Goal: Check status: Check status

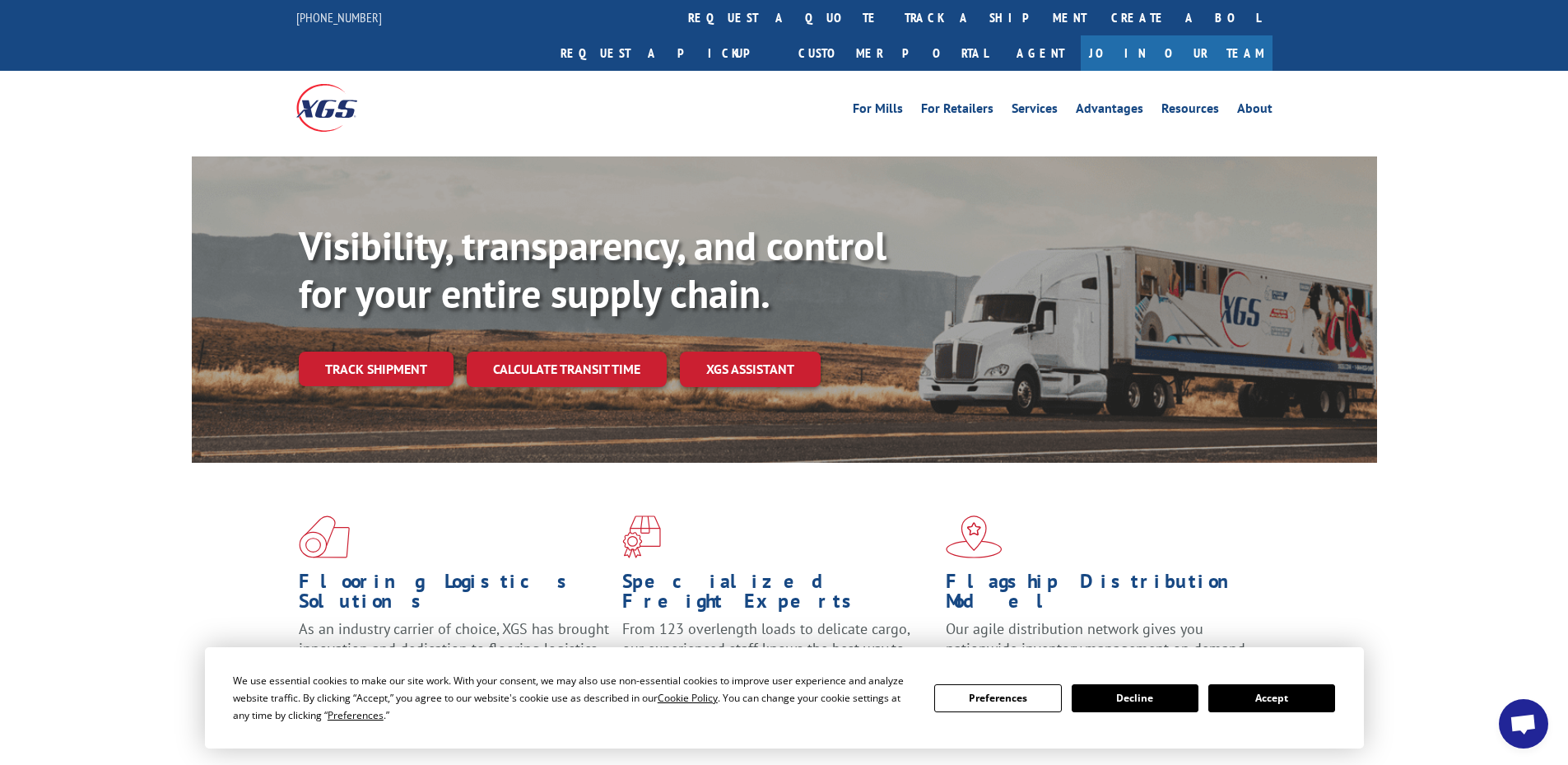
click at [1256, 701] on button "Accept" at bounding box center [1272, 698] width 127 height 28
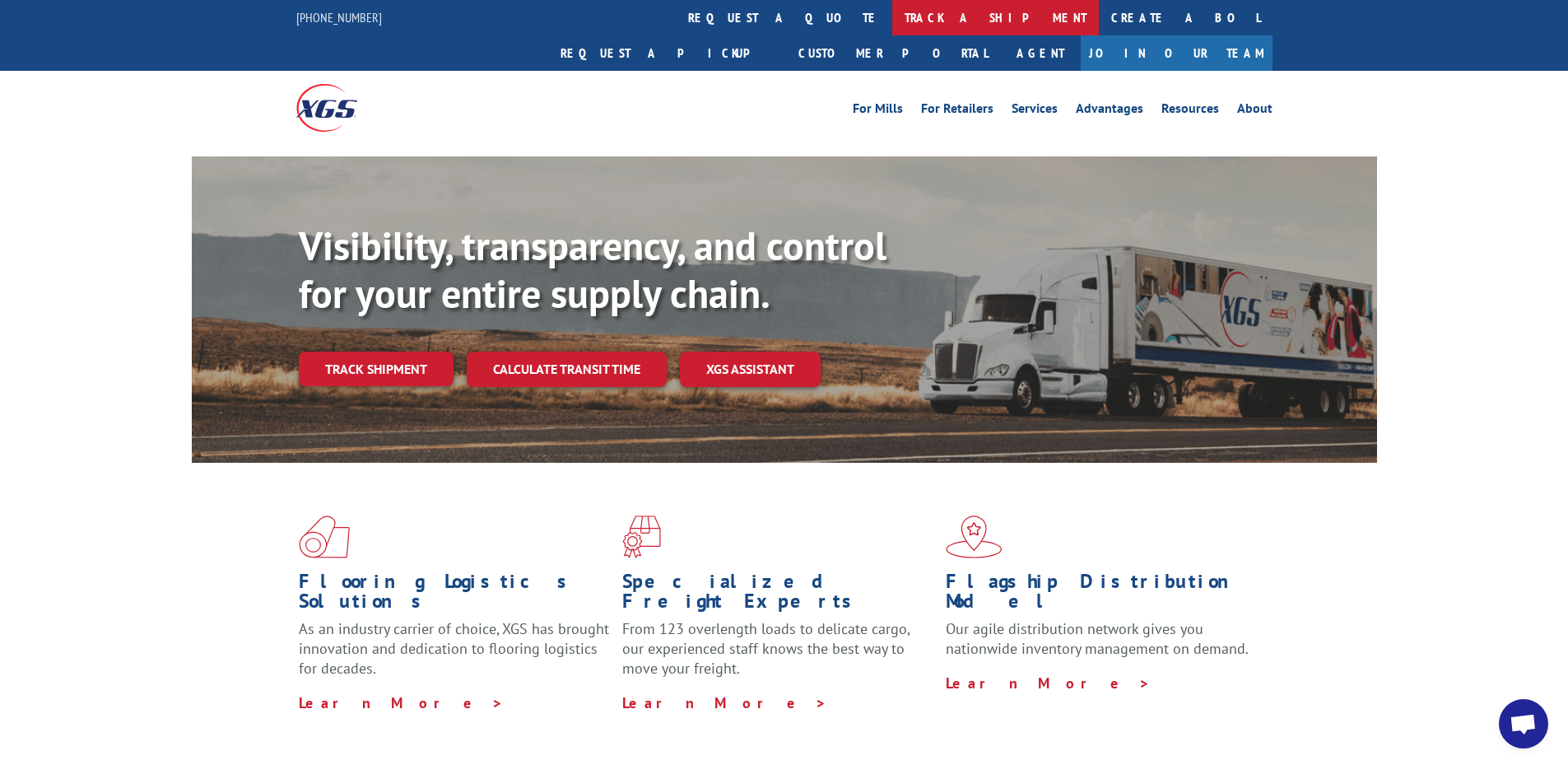
click at [893, 21] on link "track a shipment" at bounding box center [996, 18] width 207 height 35
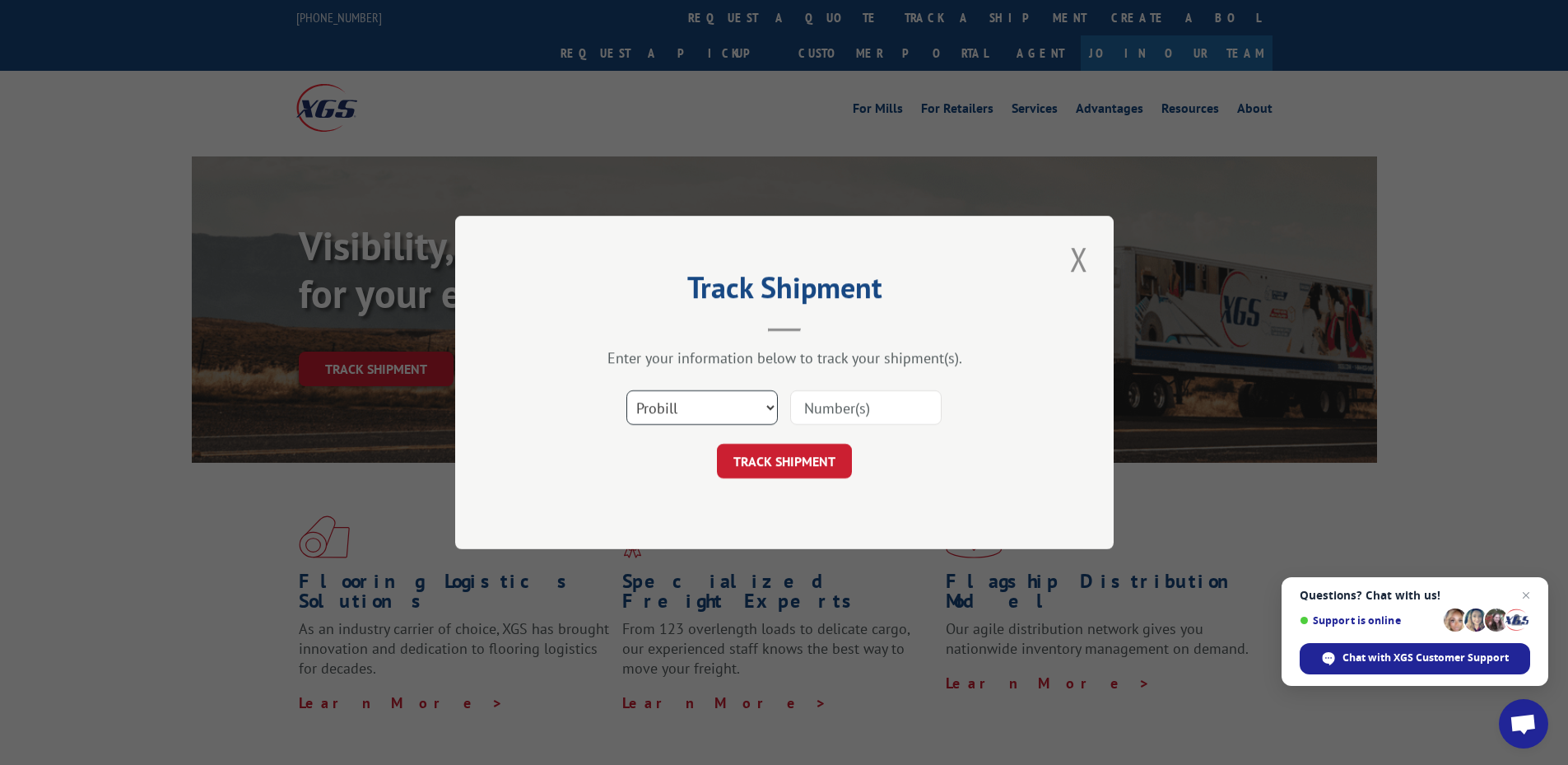
click at [722, 417] on select "Select category... Probill BOL PO" at bounding box center [702, 407] width 151 height 35
select select "po"
click at [627, 390] on select "Select category... Probill BOL PO" at bounding box center [702, 407] width 151 height 35
paste input "63987793"
type input "63987793"
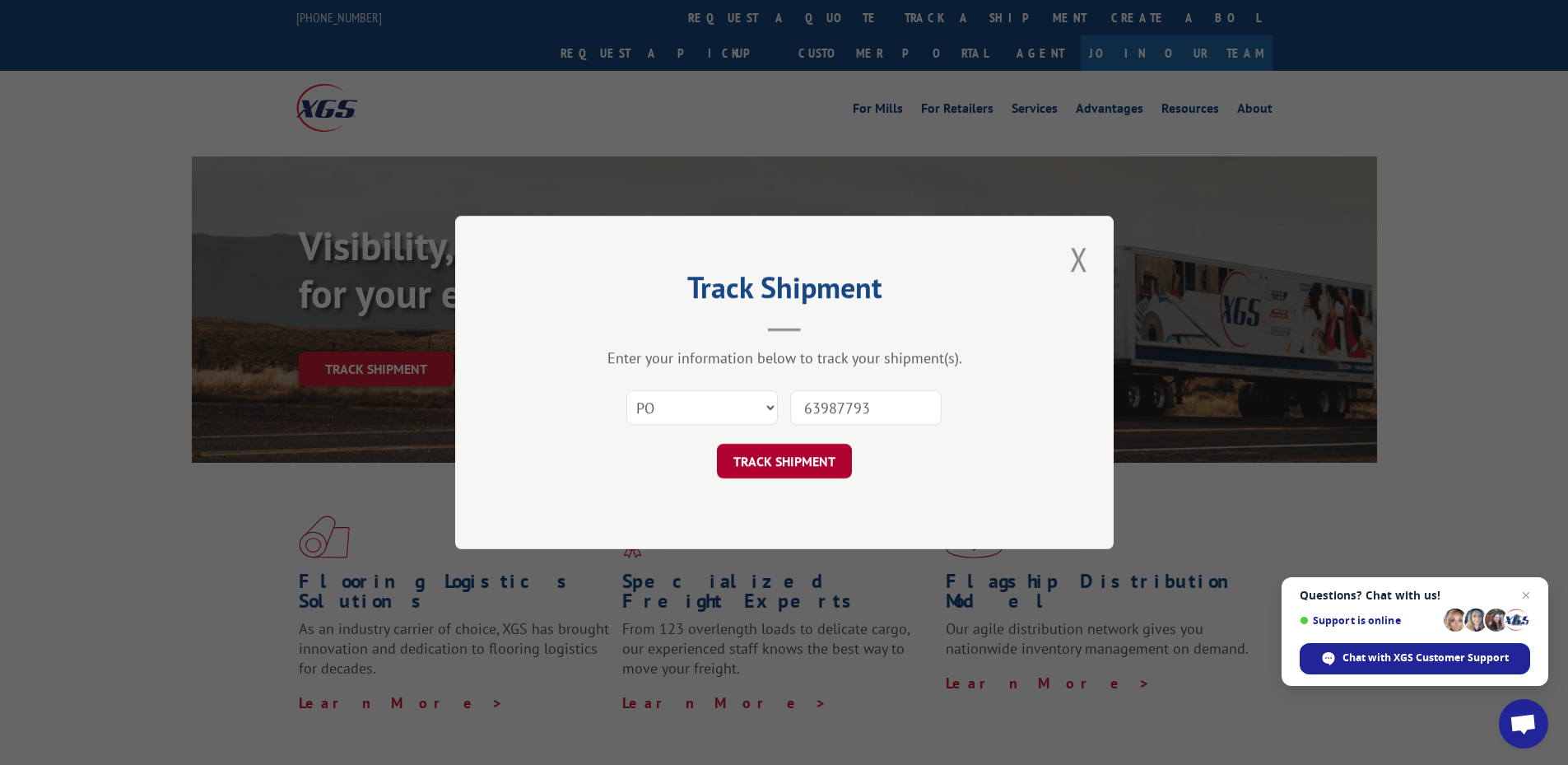
click at [794, 453] on button "TRACK SHIPMENT" at bounding box center [784, 461] width 135 height 35
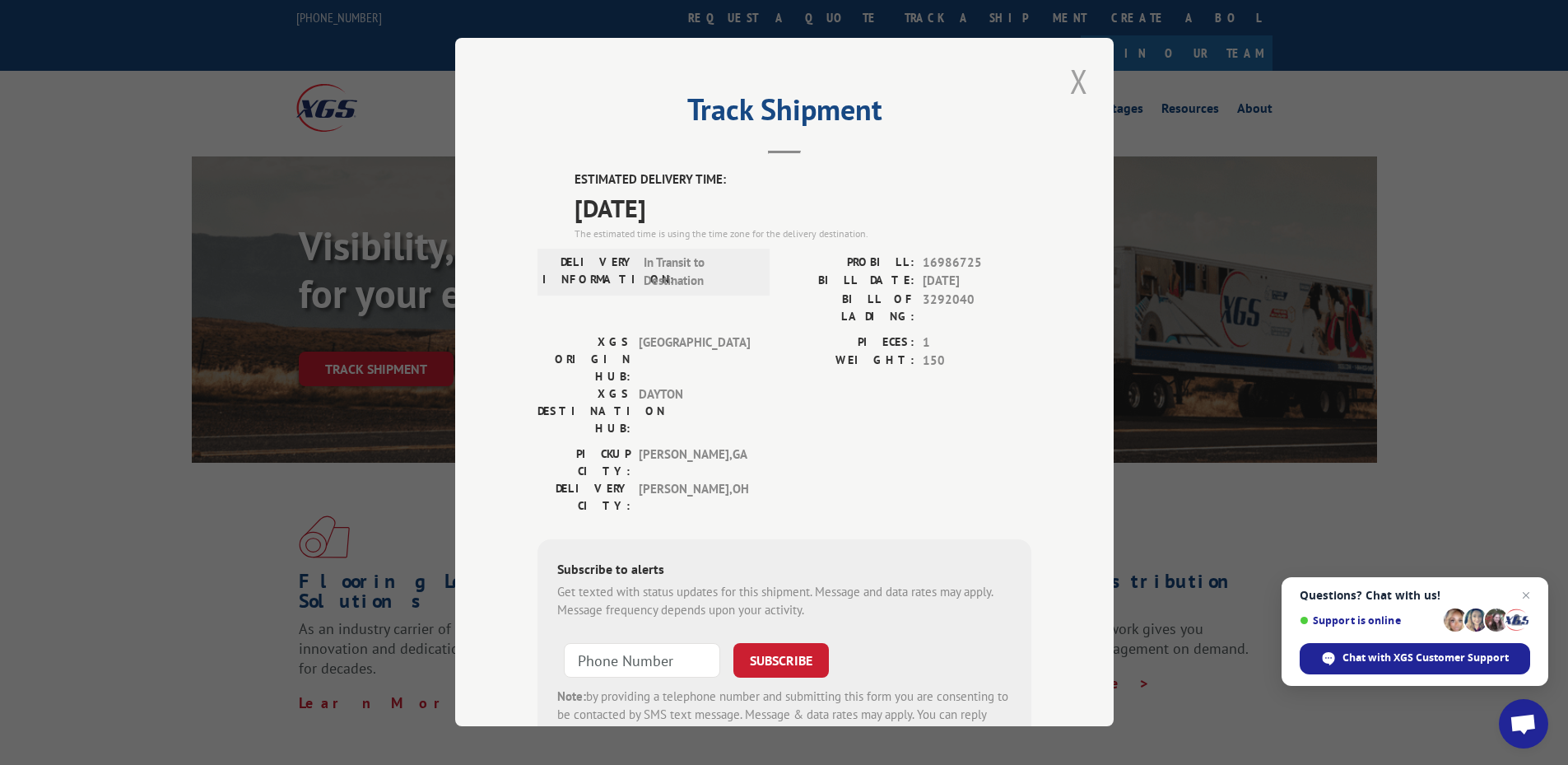
click at [1065, 83] on button "Close modal" at bounding box center [1079, 81] width 28 height 46
